Goal: Find specific page/section

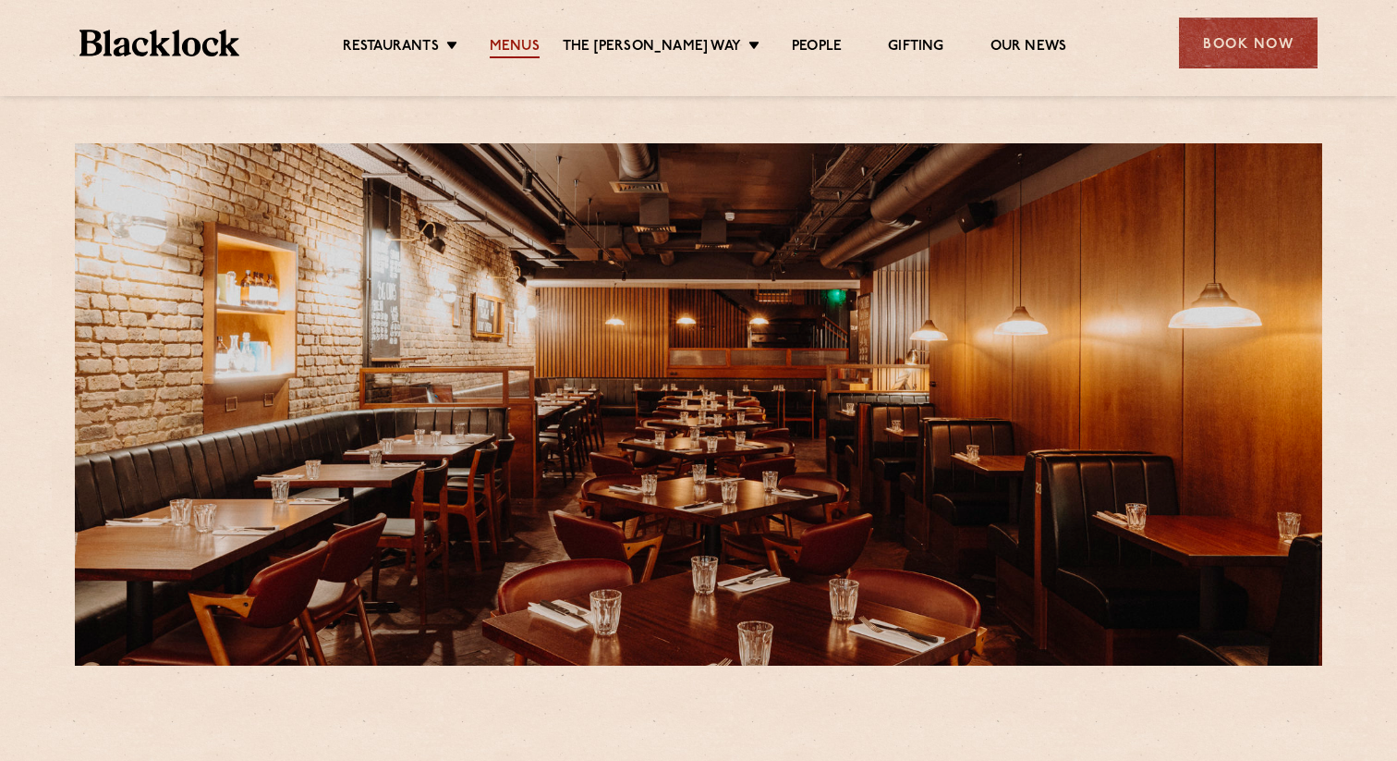
click at [521, 53] on link "Menus" at bounding box center [515, 48] width 50 height 20
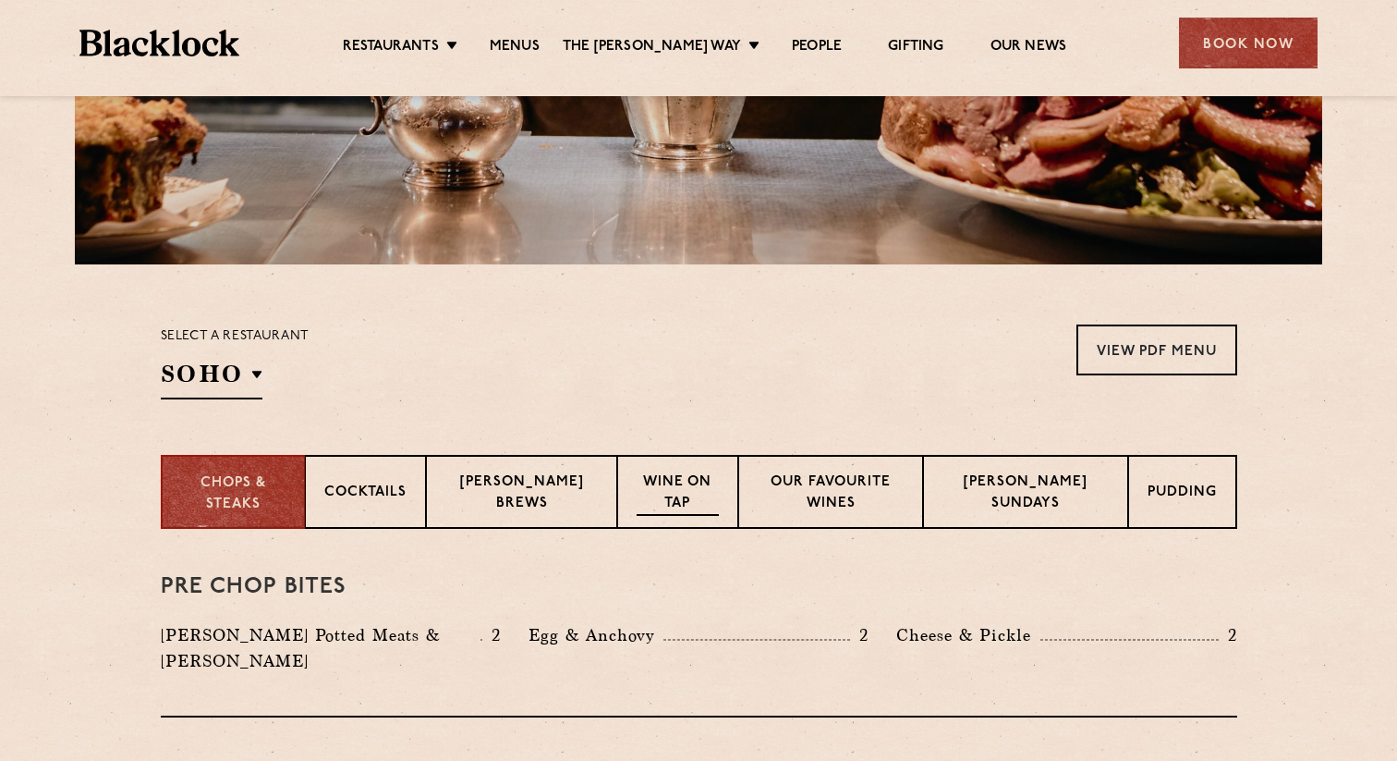
scroll to position [405, 0]
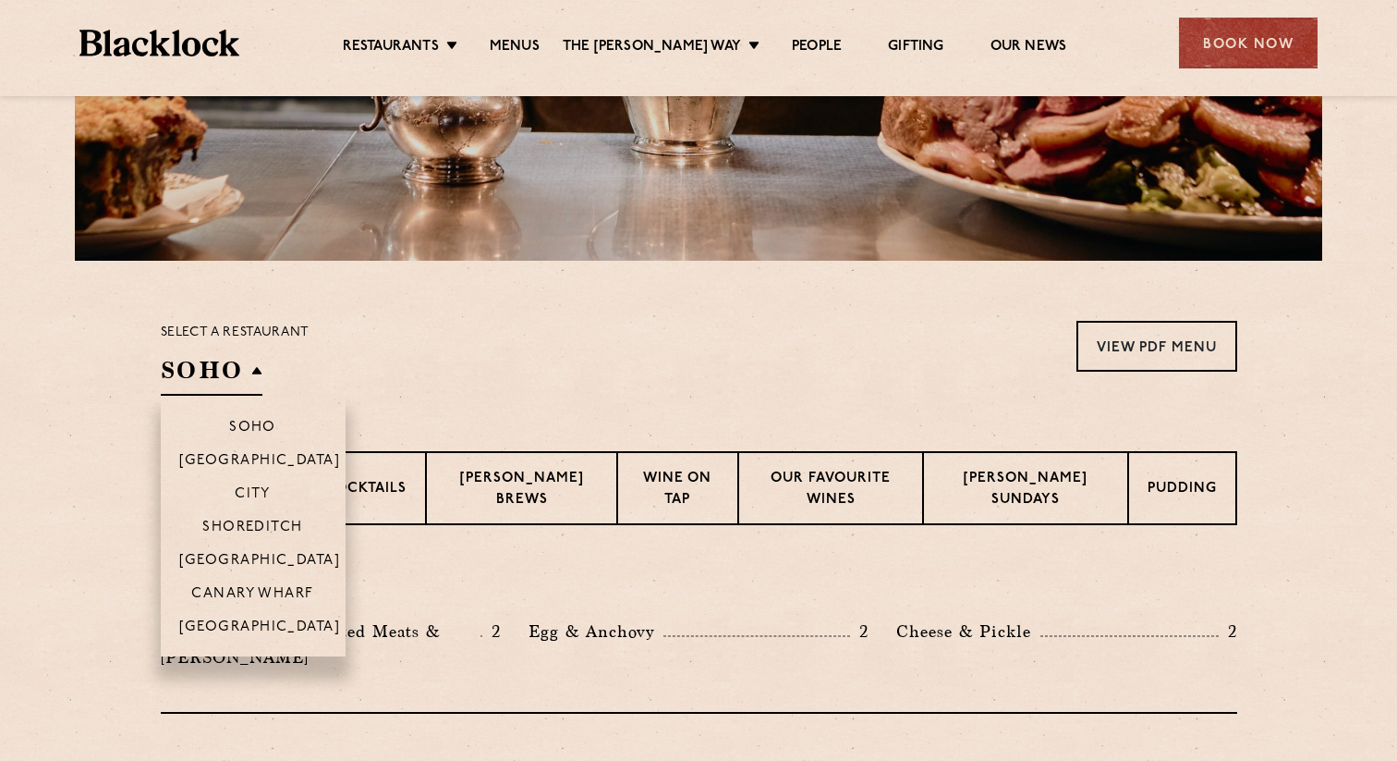
click at [212, 366] on h2 "SOHO" at bounding box center [212, 375] width 102 height 42
click at [243, 550] on li "[GEOGRAPHIC_DATA]" at bounding box center [253, 559] width 185 height 33
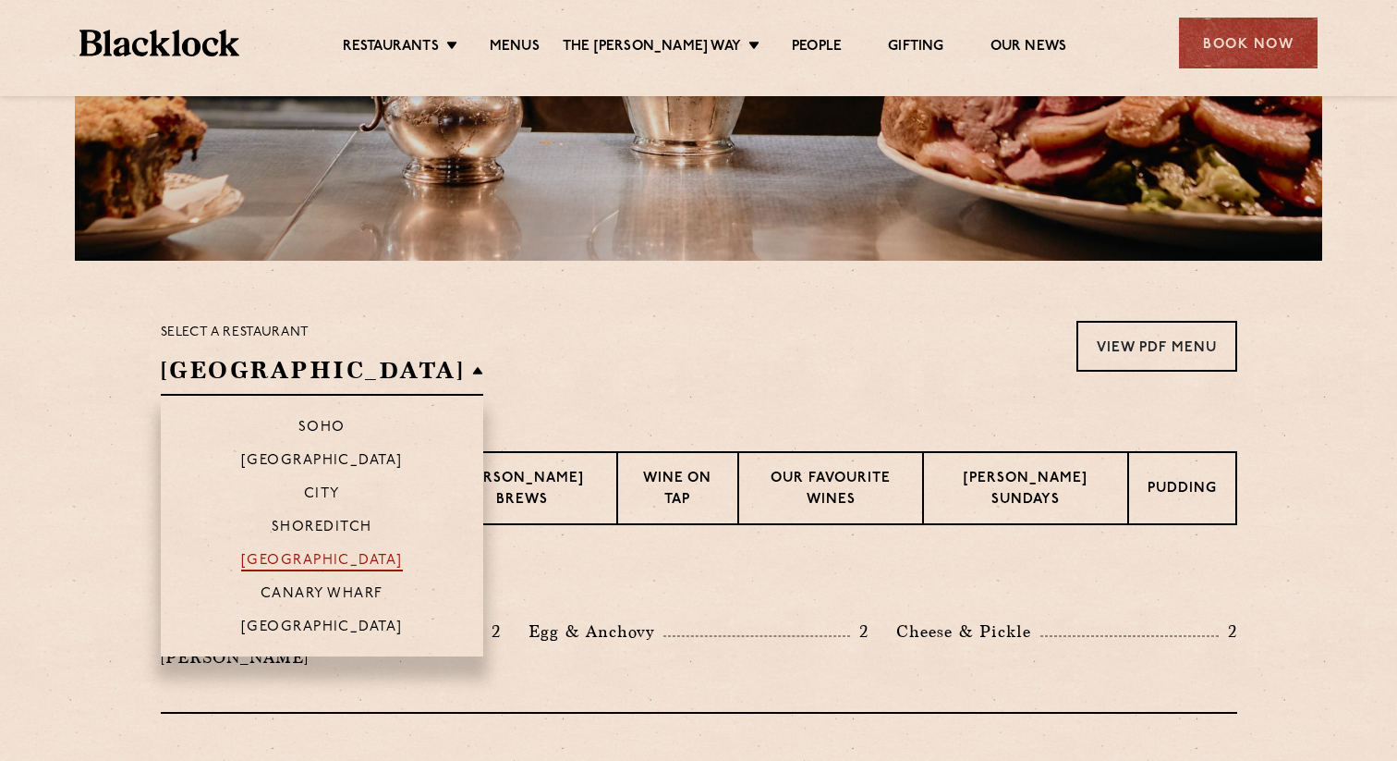
click at [285, 567] on p "[GEOGRAPHIC_DATA]" at bounding box center [322, 562] width 162 height 18
click at [352, 558] on p "[GEOGRAPHIC_DATA]" at bounding box center [322, 562] width 162 height 18
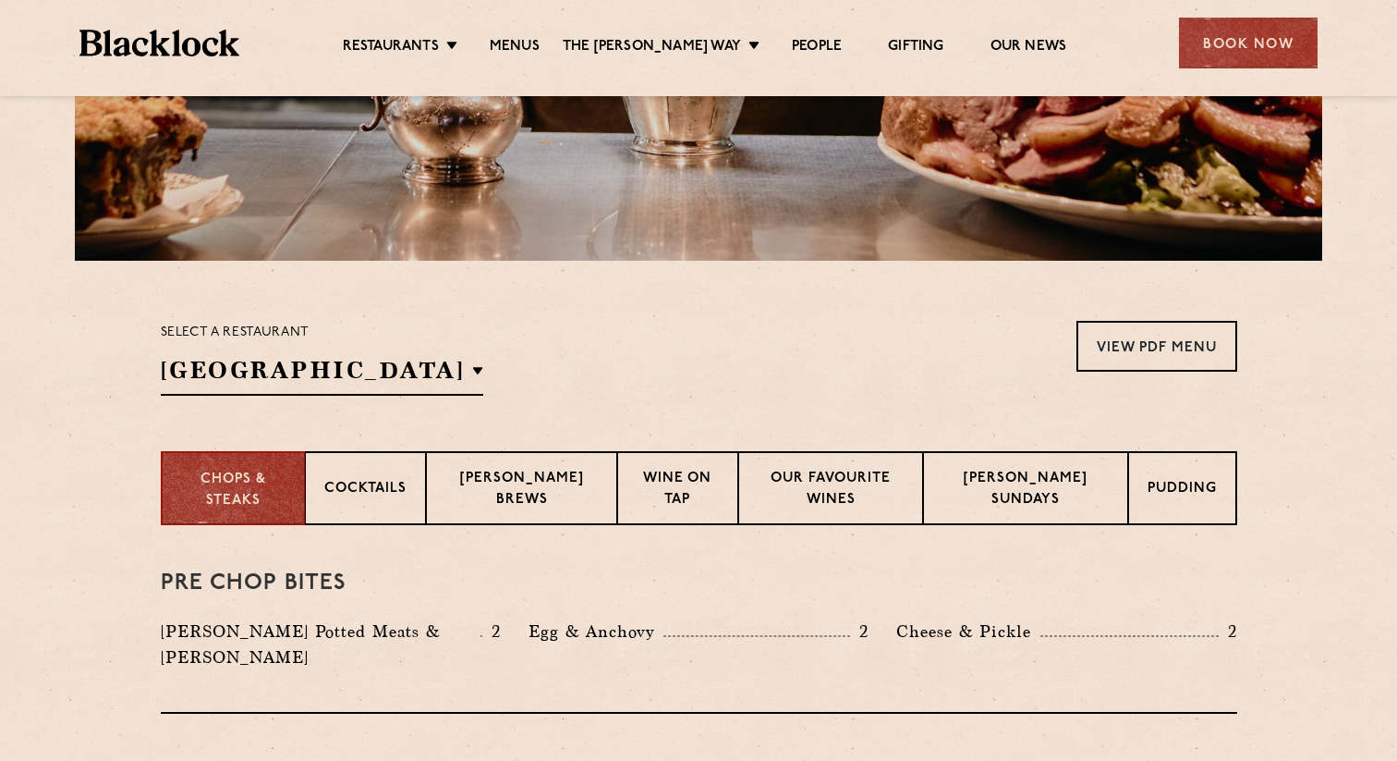
click at [690, 350] on div "Select a restaurant [GEOGRAPHIC_DATA] [GEOGRAPHIC_DATA] [GEOGRAPHIC_DATA] [GEOG…" at bounding box center [699, 358] width 1077 height 75
